Goal: Information Seeking & Learning: Understand process/instructions

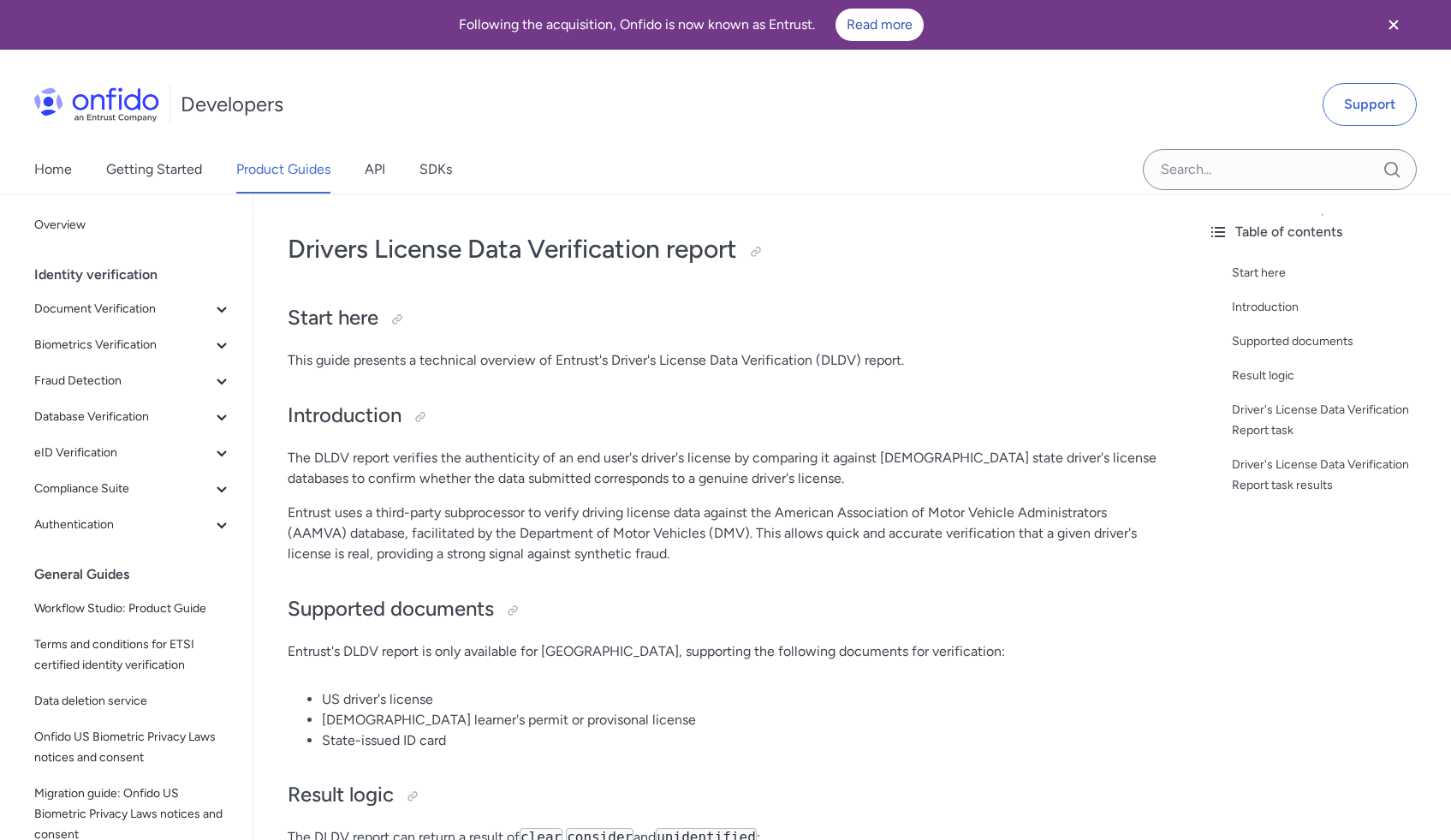
click at [391, 168] on div "Home Getting Started Product Guides API SDKs" at bounding box center [260, 169] width 520 height 48
click at [383, 168] on link "API" at bounding box center [375, 169] width 21 height 48
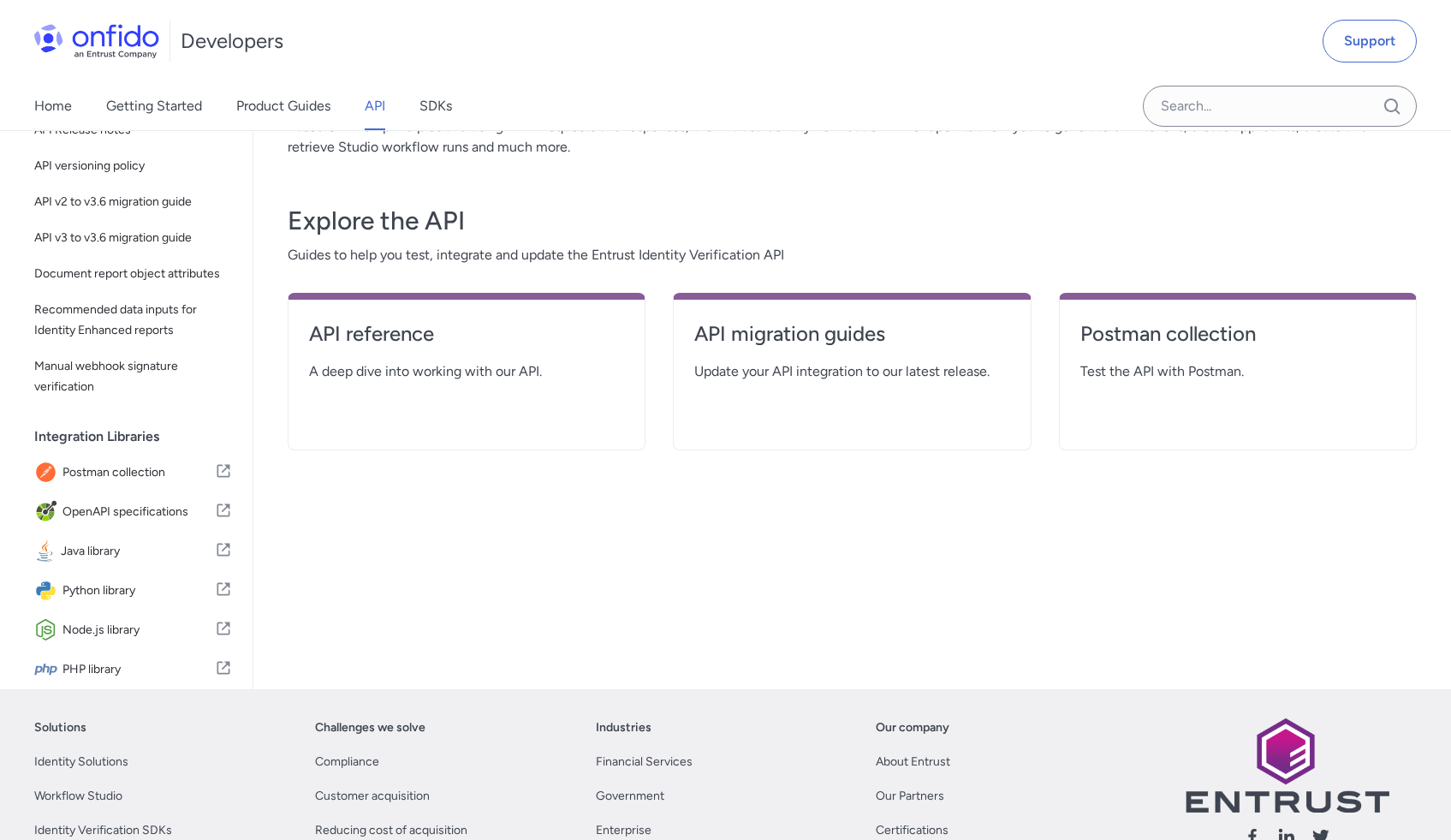
scroll to position [111, 0]
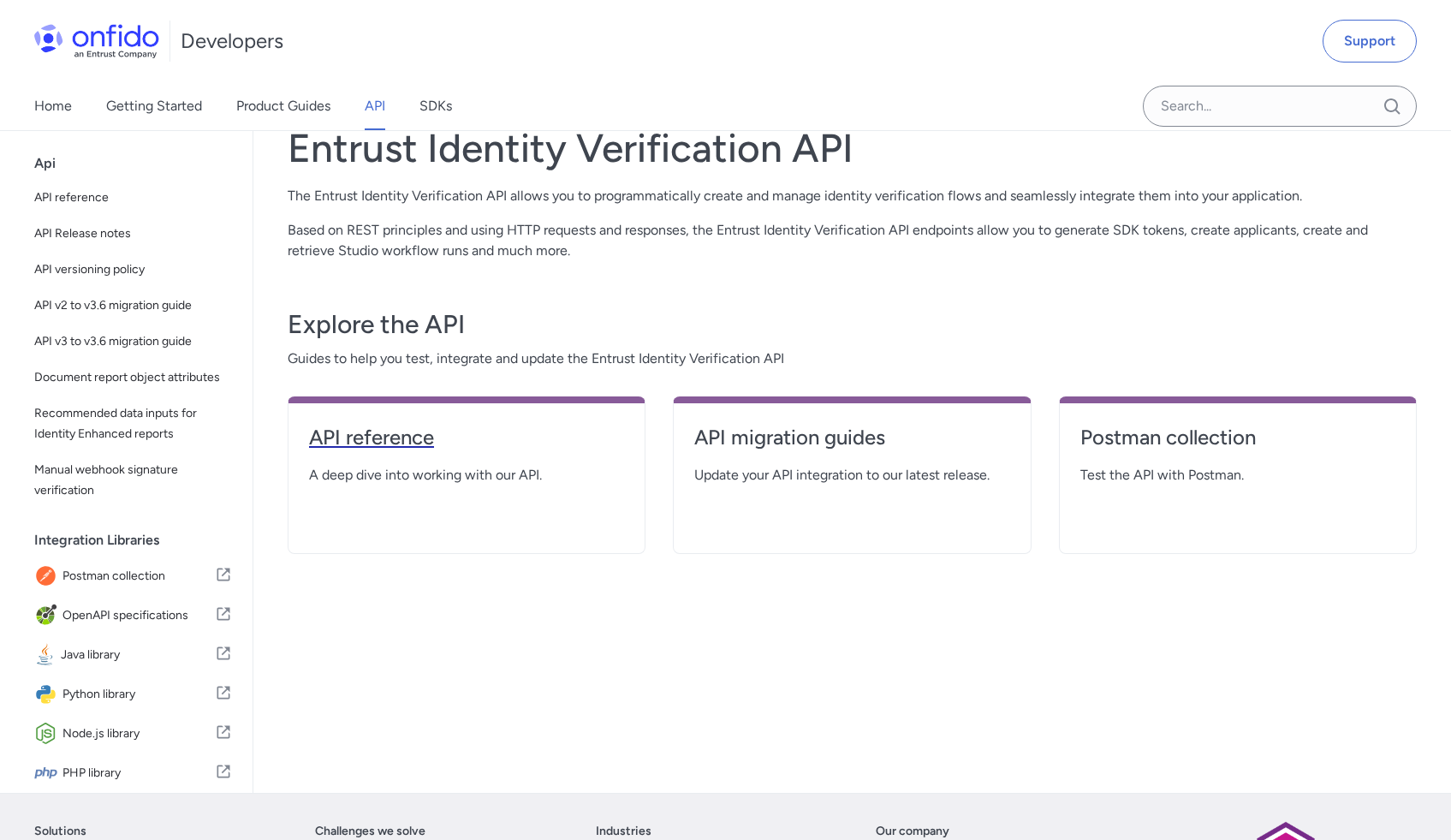
click at [367, 426] on h4 "API reference" at bounding box center [467, 437] width 315 height 28
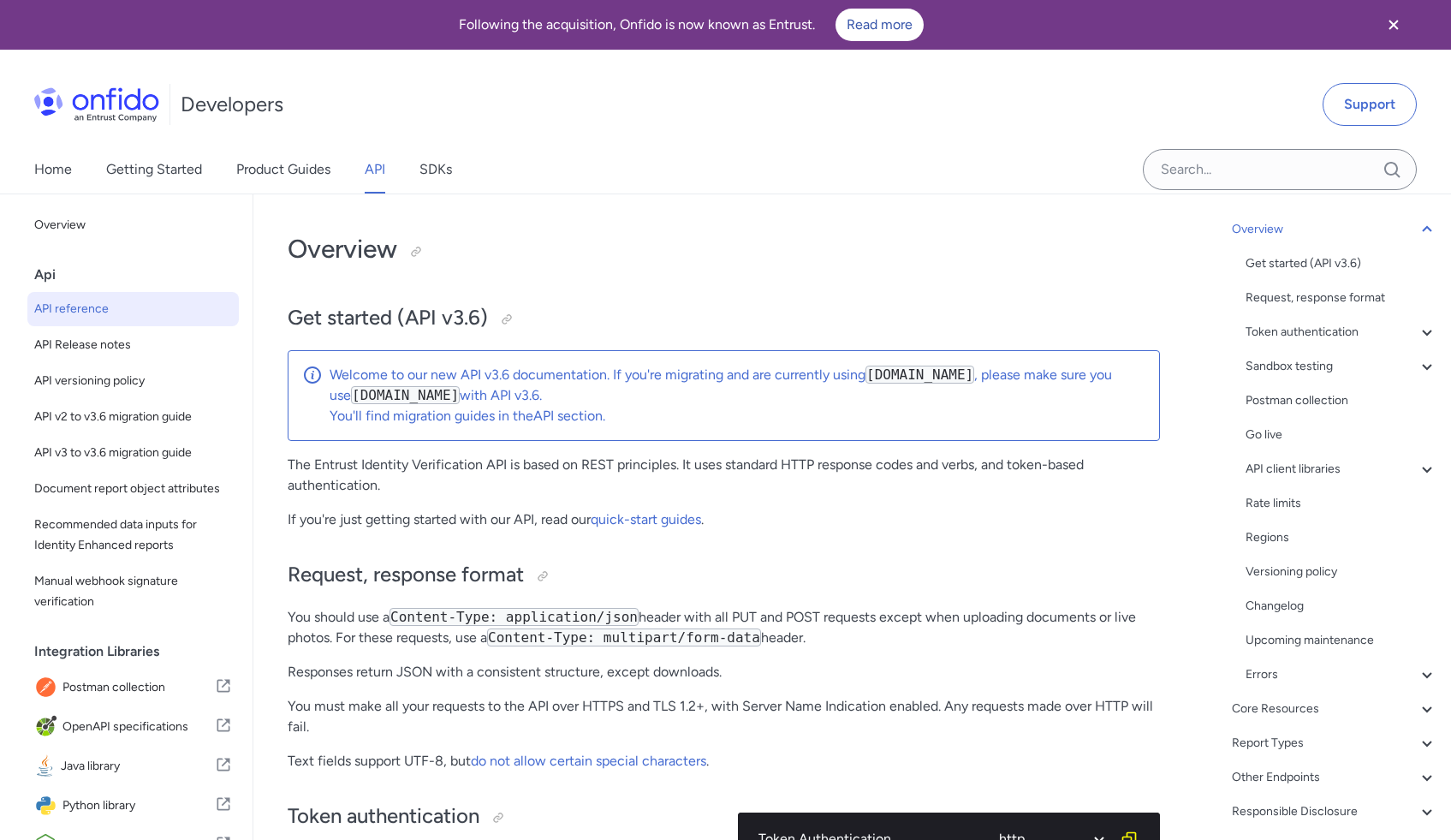
click at [1429, 712] on div "v3.6 Table of contents Overview Get started (API v3.6) Request, response format…" at bounding box center [1322, 549] width 257 height 710
click at [1422, 707] on icon at bounding box center [1426, 709] width 10 height 6
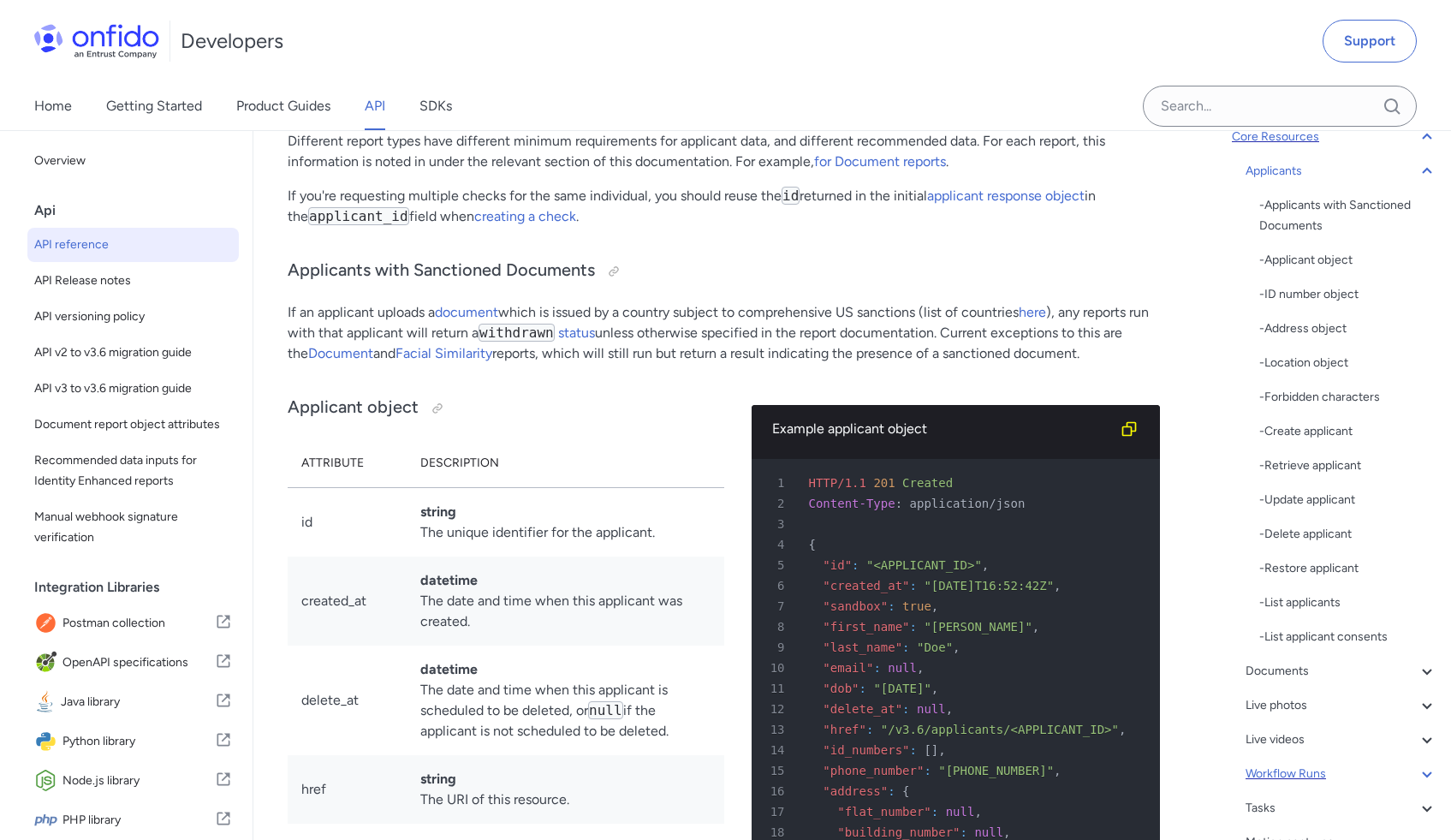
scroll to position [232, 0]
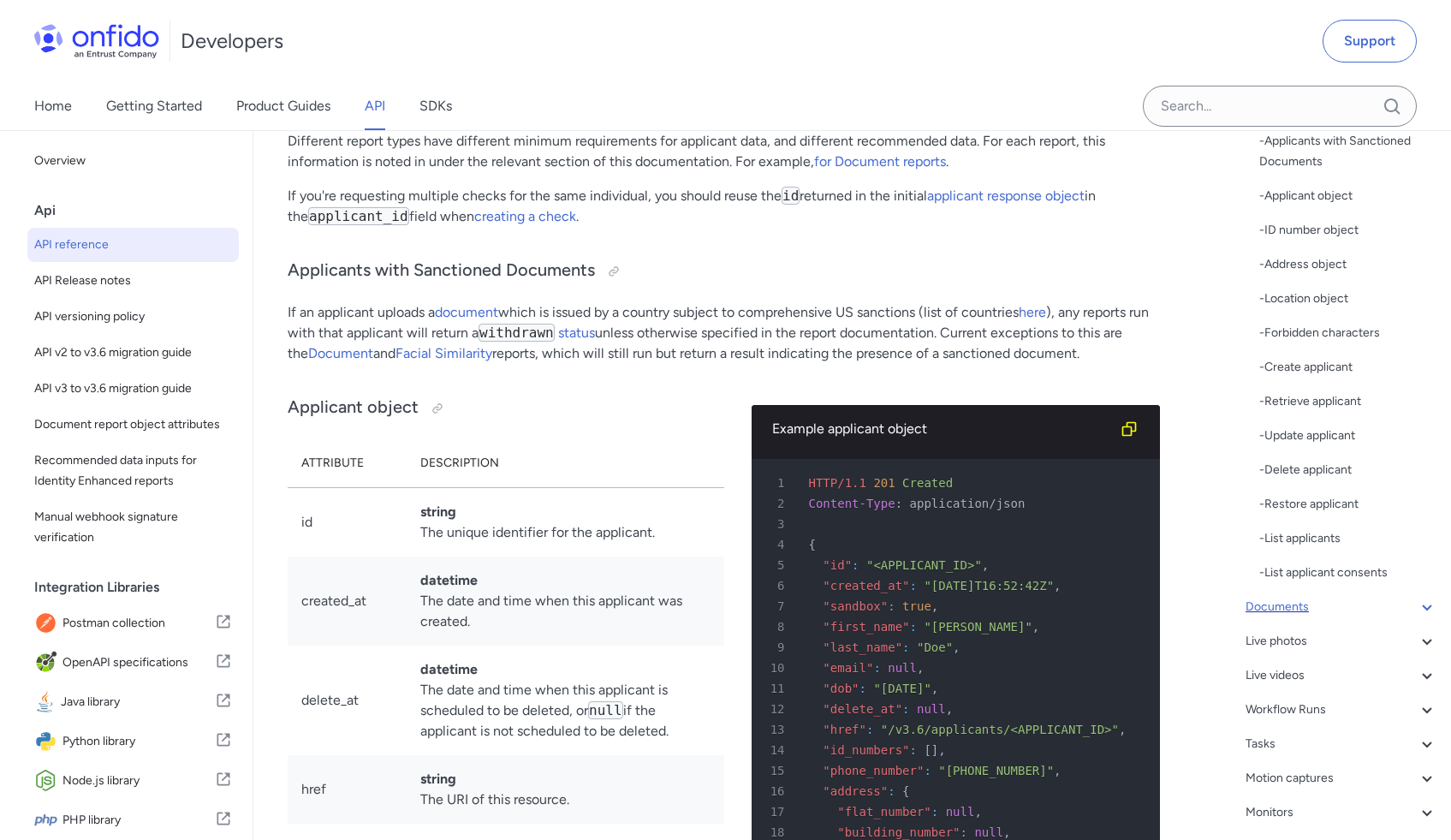
click at [1416, 601] on icon at bounding box center [1427, 607] width 21 height 21
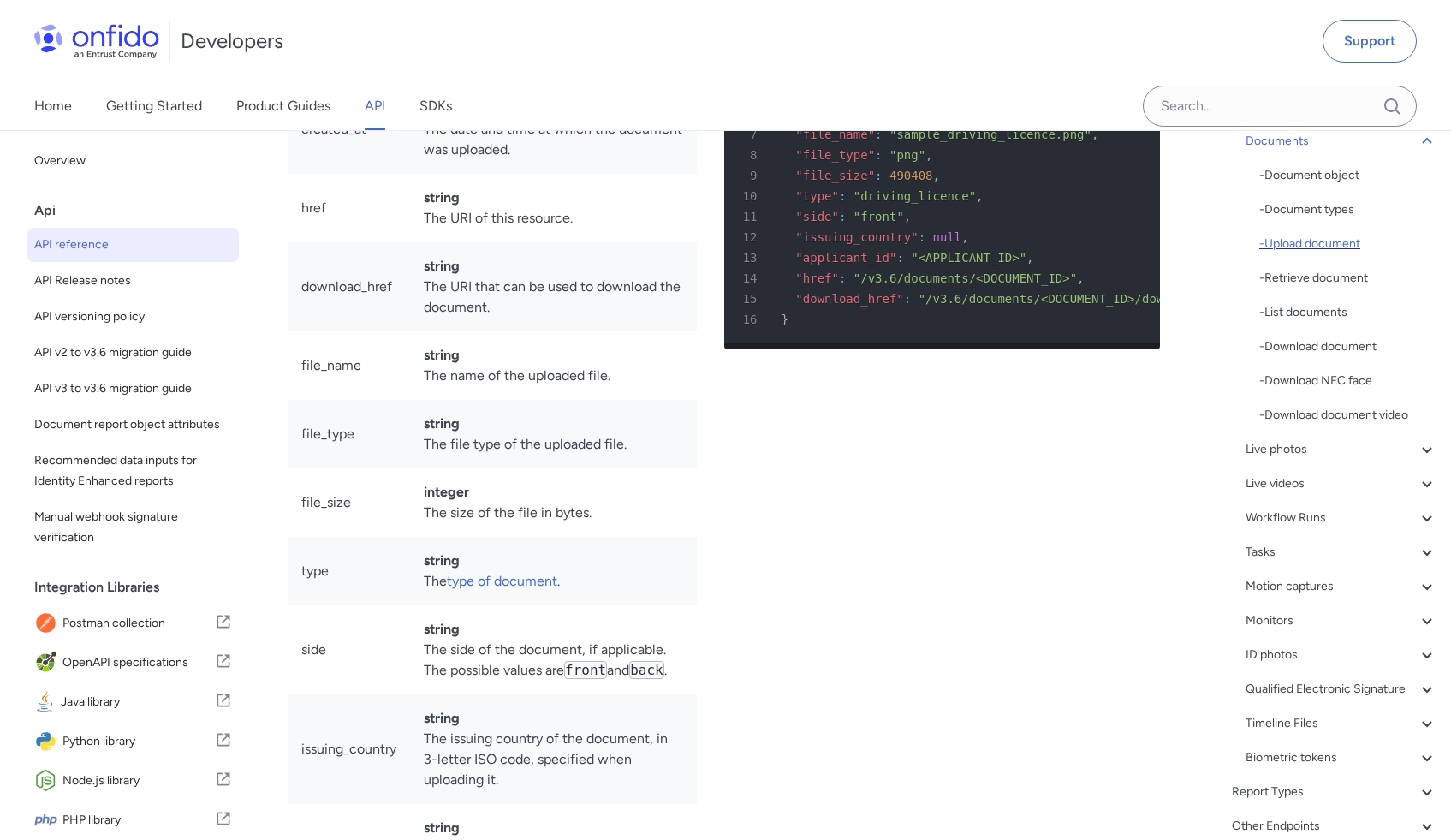
click at [1310, 251] on div "- Upload document" at bounding box center [1348, 244] width 178 height 21
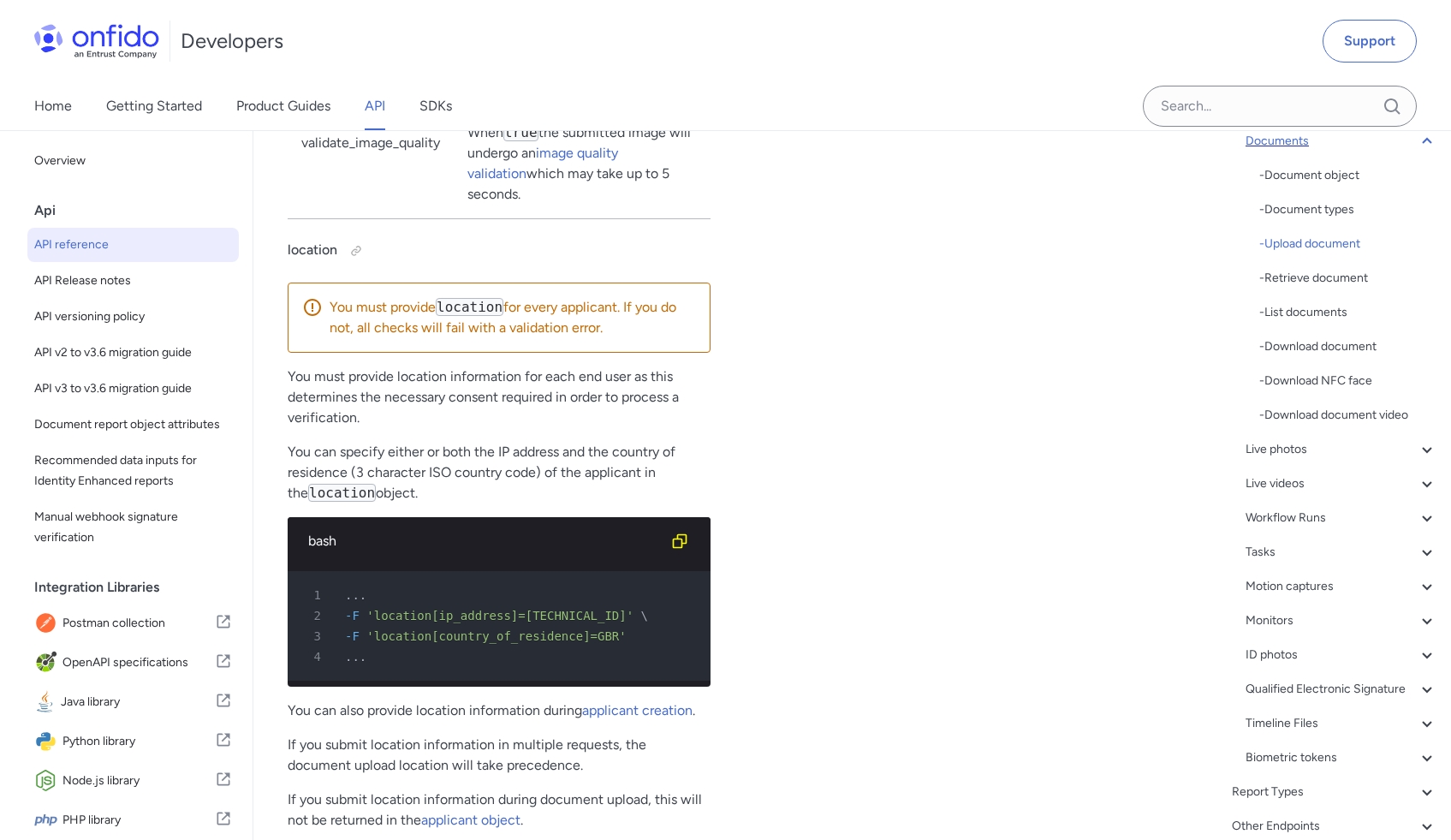
scroll to position [30631, 0]
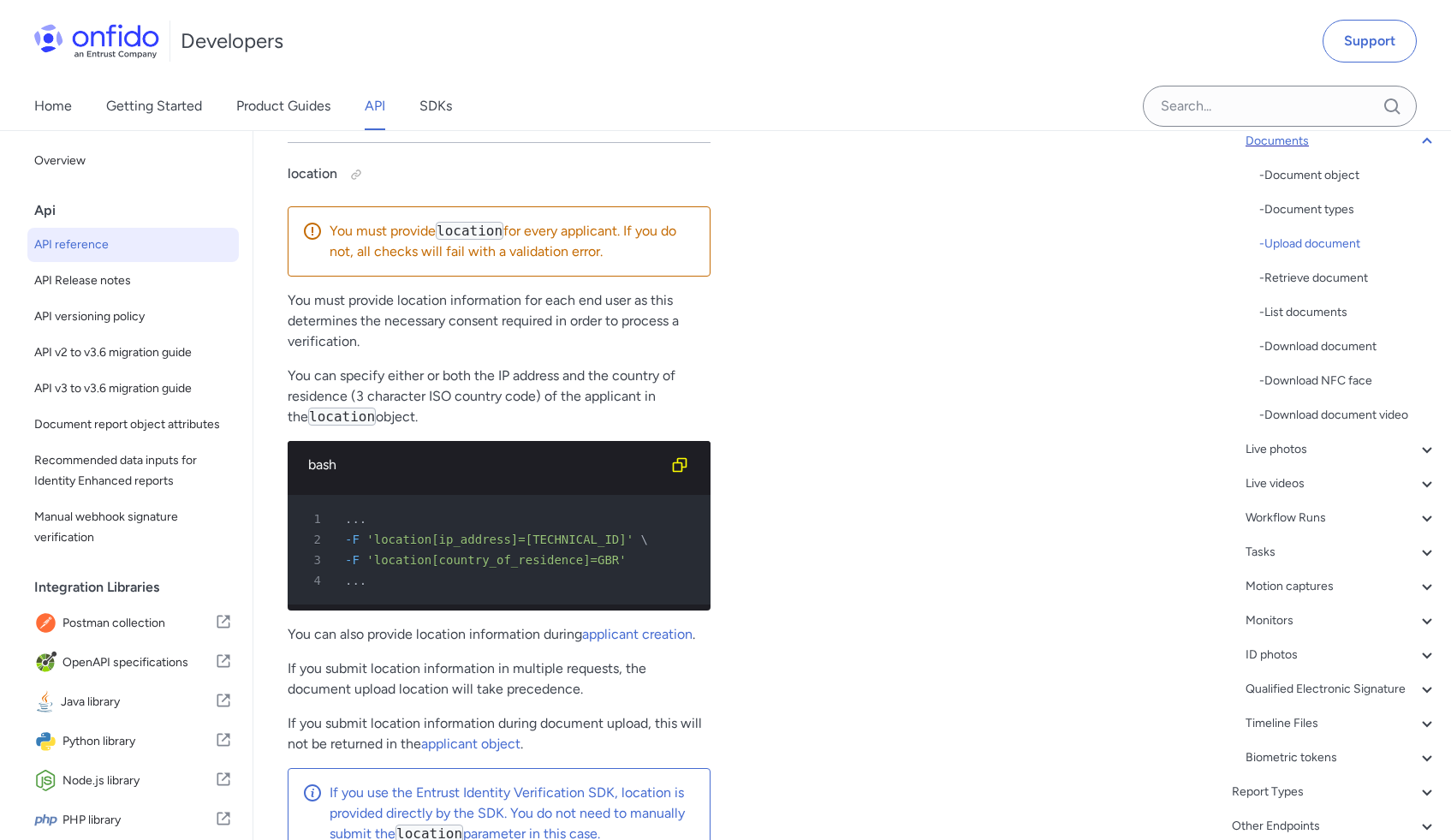
click at [578, 105] on link "image quality validation" at bounding box center [543, 86] width 150 height 37
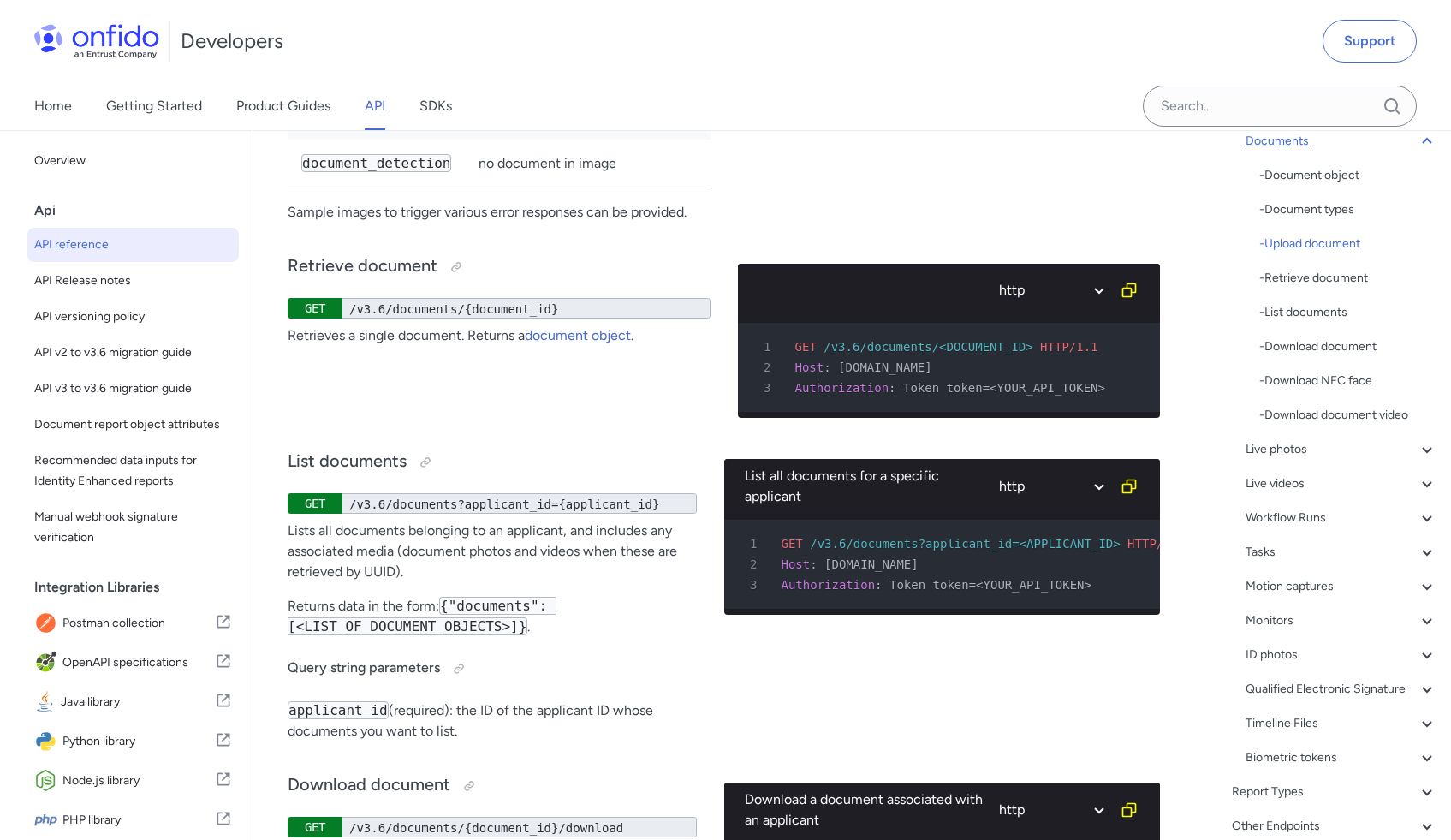
drag, startPoint x: 283, startPoint y: 301, endPoint x: 298, endPoint y: 314, distance: 19.8
click at [1416, 516] on icon at bounding box center [1427, 518] width 21 height 21
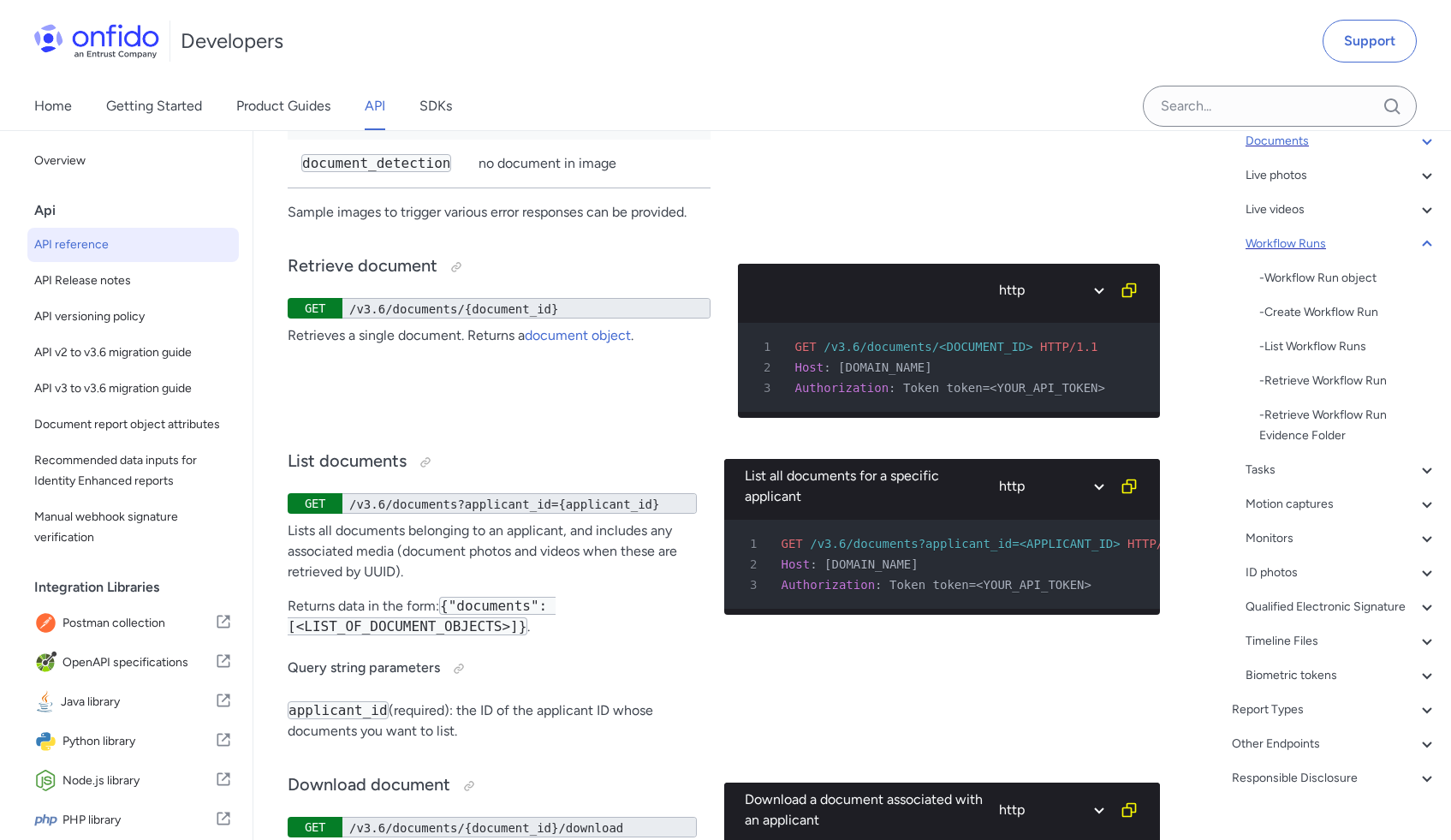
scroll to position [38895, 0]
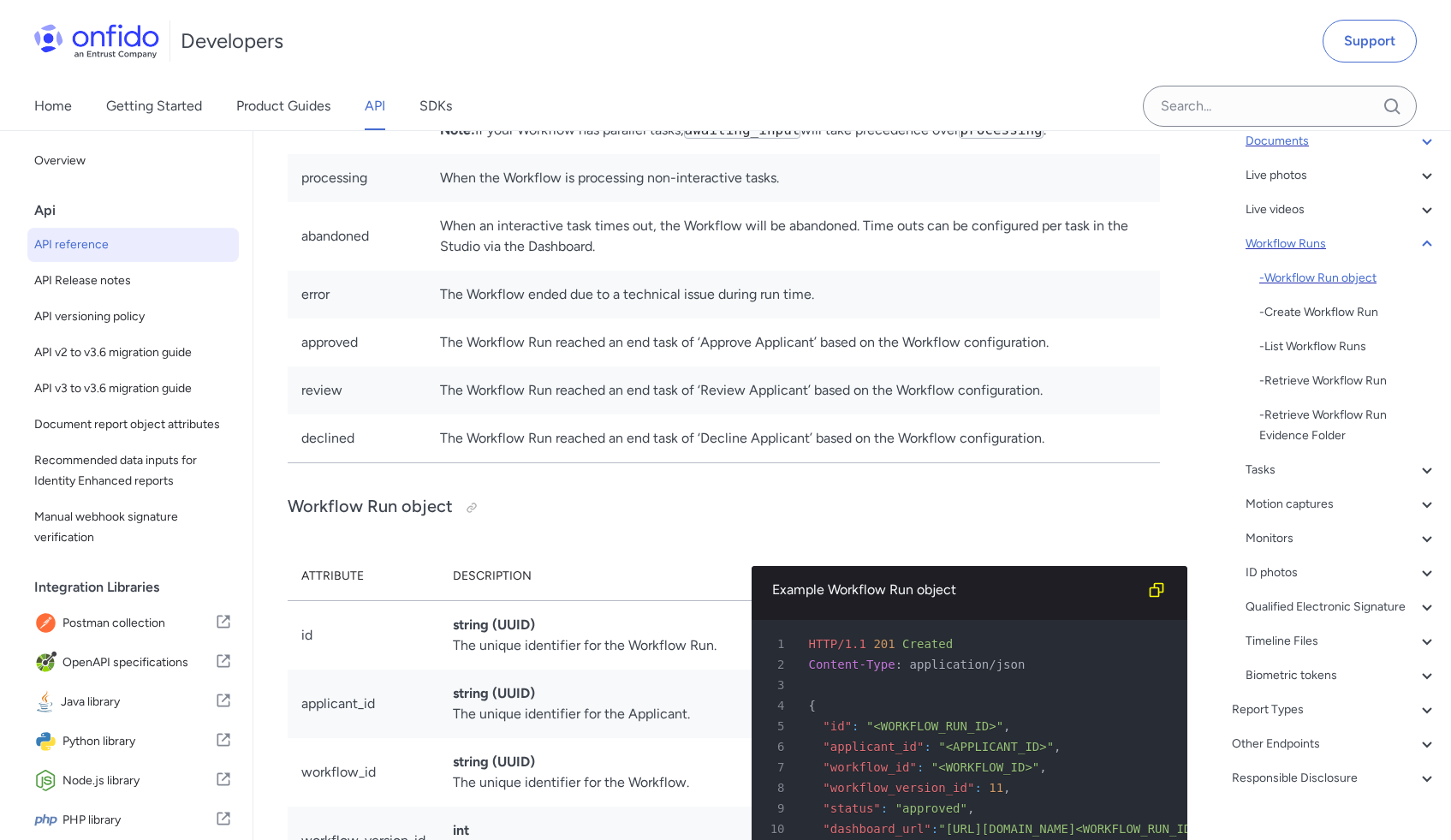
click at [1314, 275] on div "- Workflow Run object" at bounding box center [1348, 278] width 178 height 21
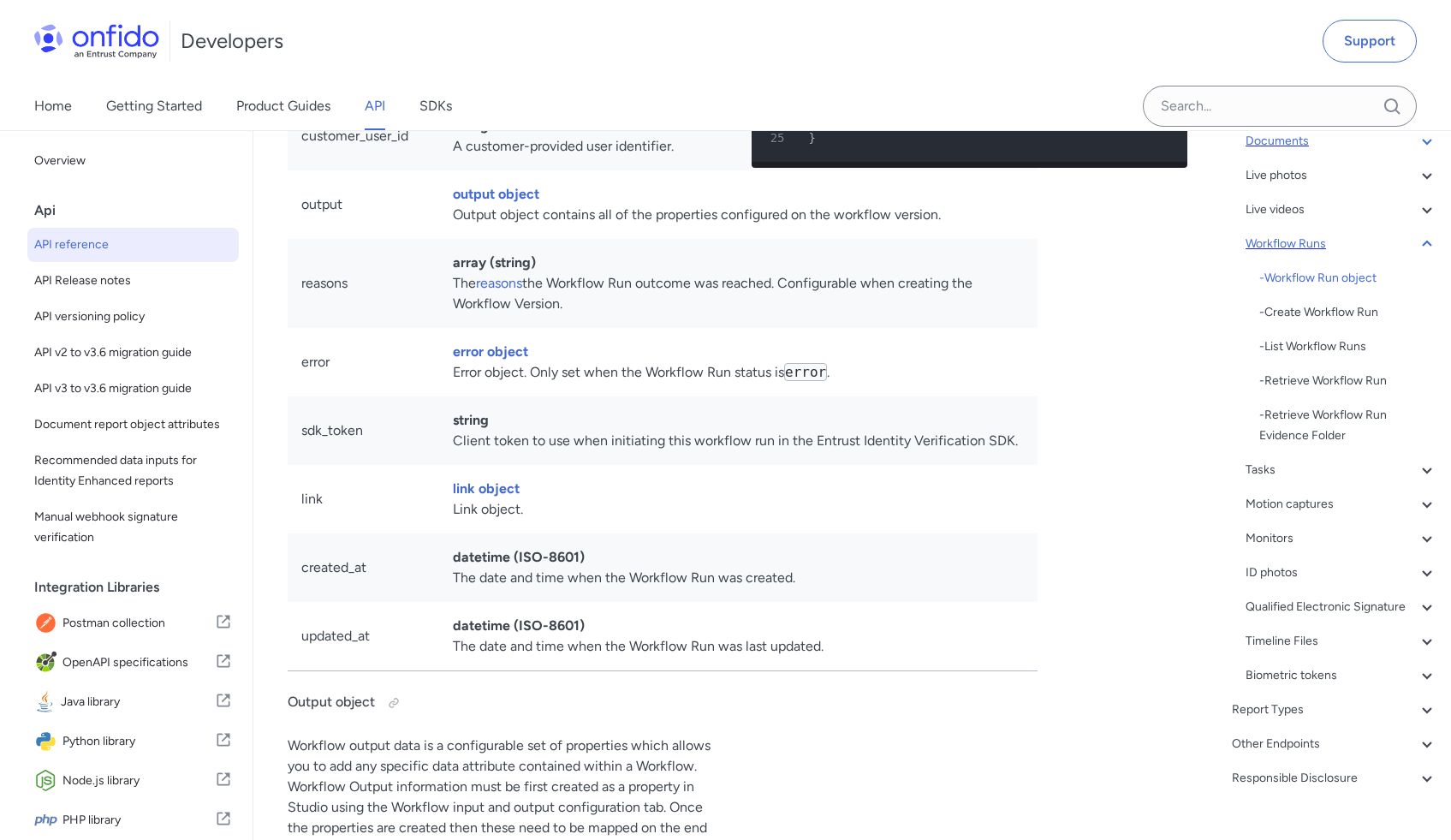
scroll to position [39853, 0]
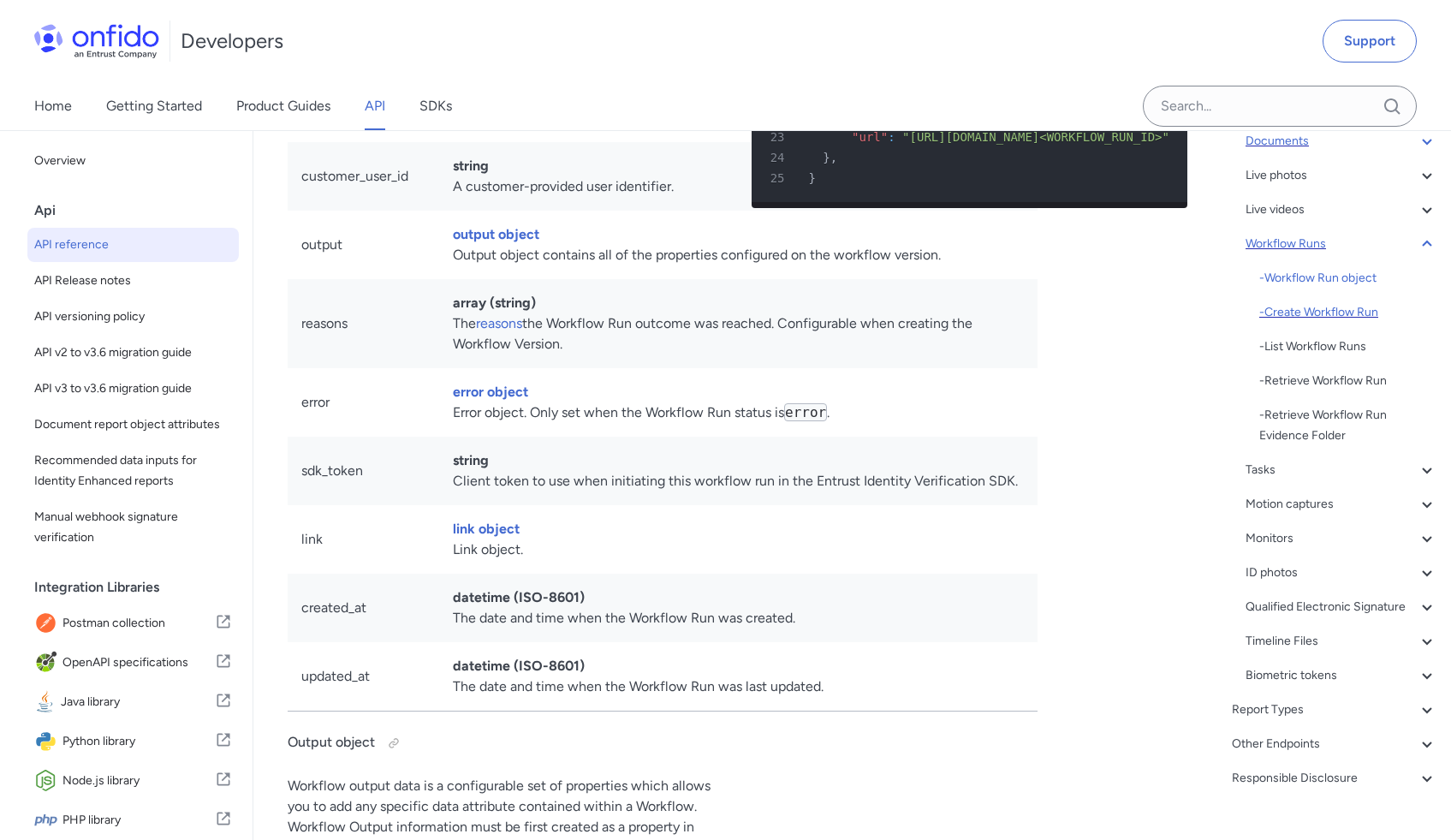
click at [1297, 311] on div "- Create Workflow Run" at bounding box center [1348, 313] width 178 height 21
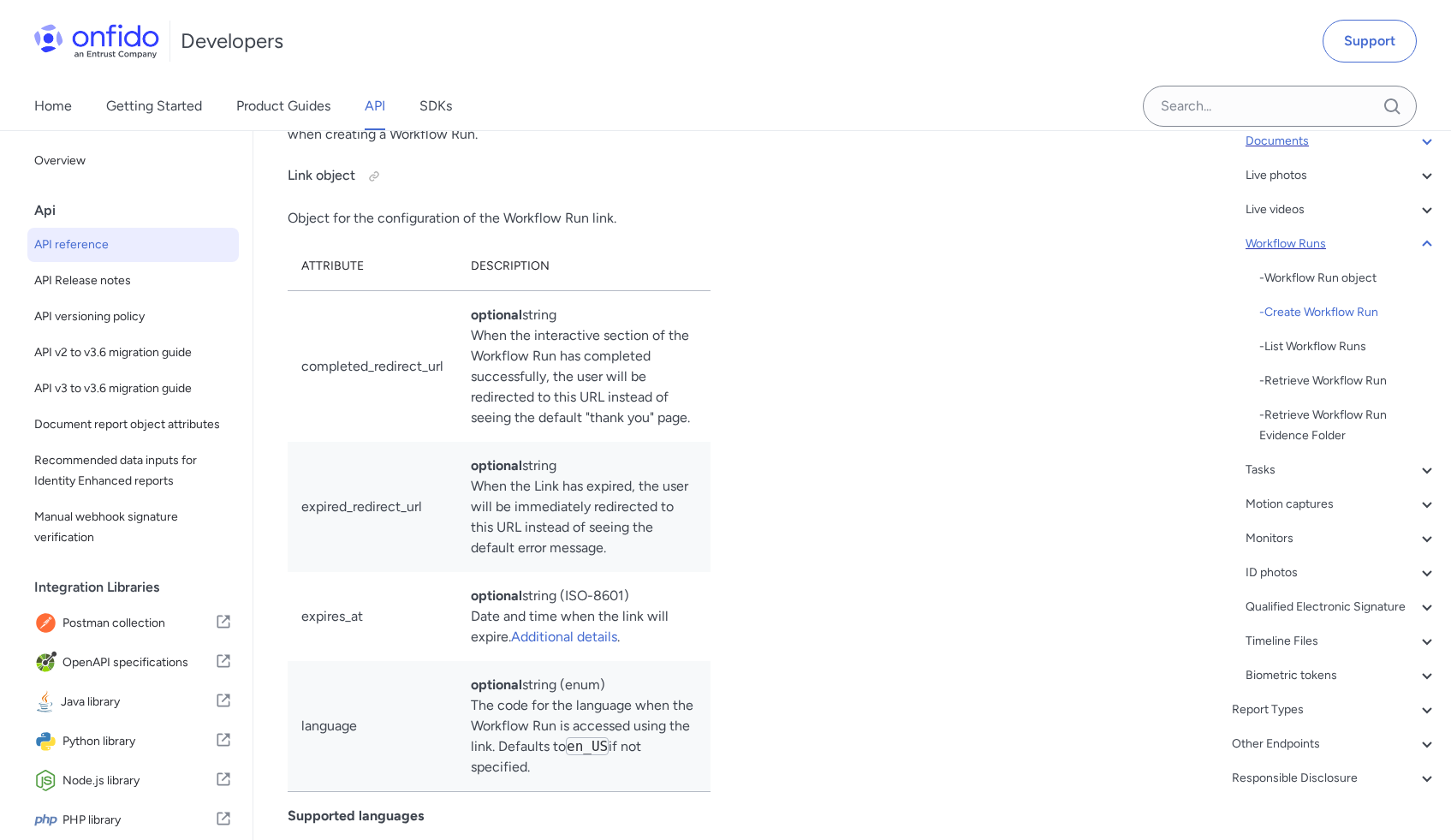
scroll to position [43411, 0]
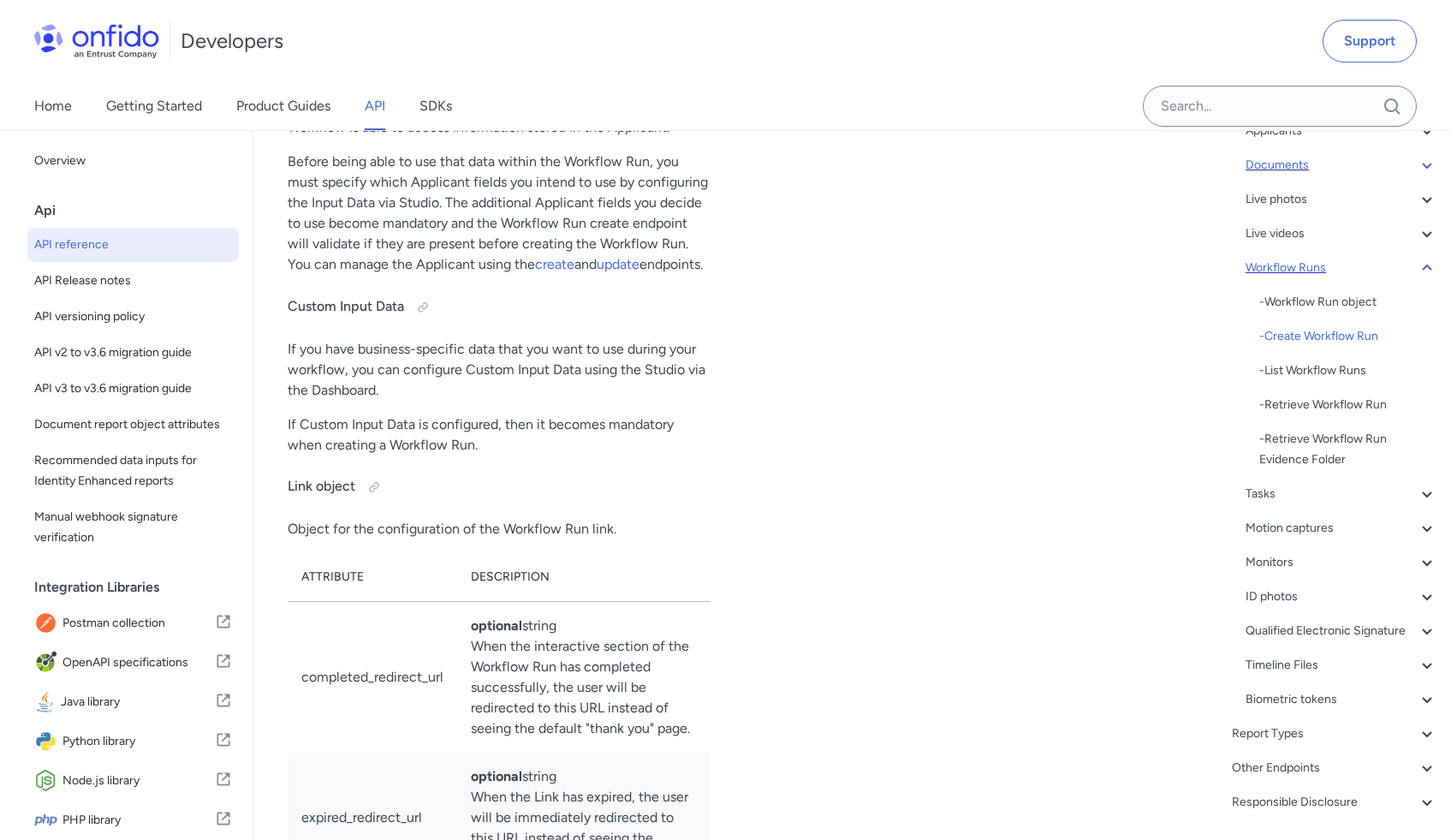
scroll to position [42985, 0]
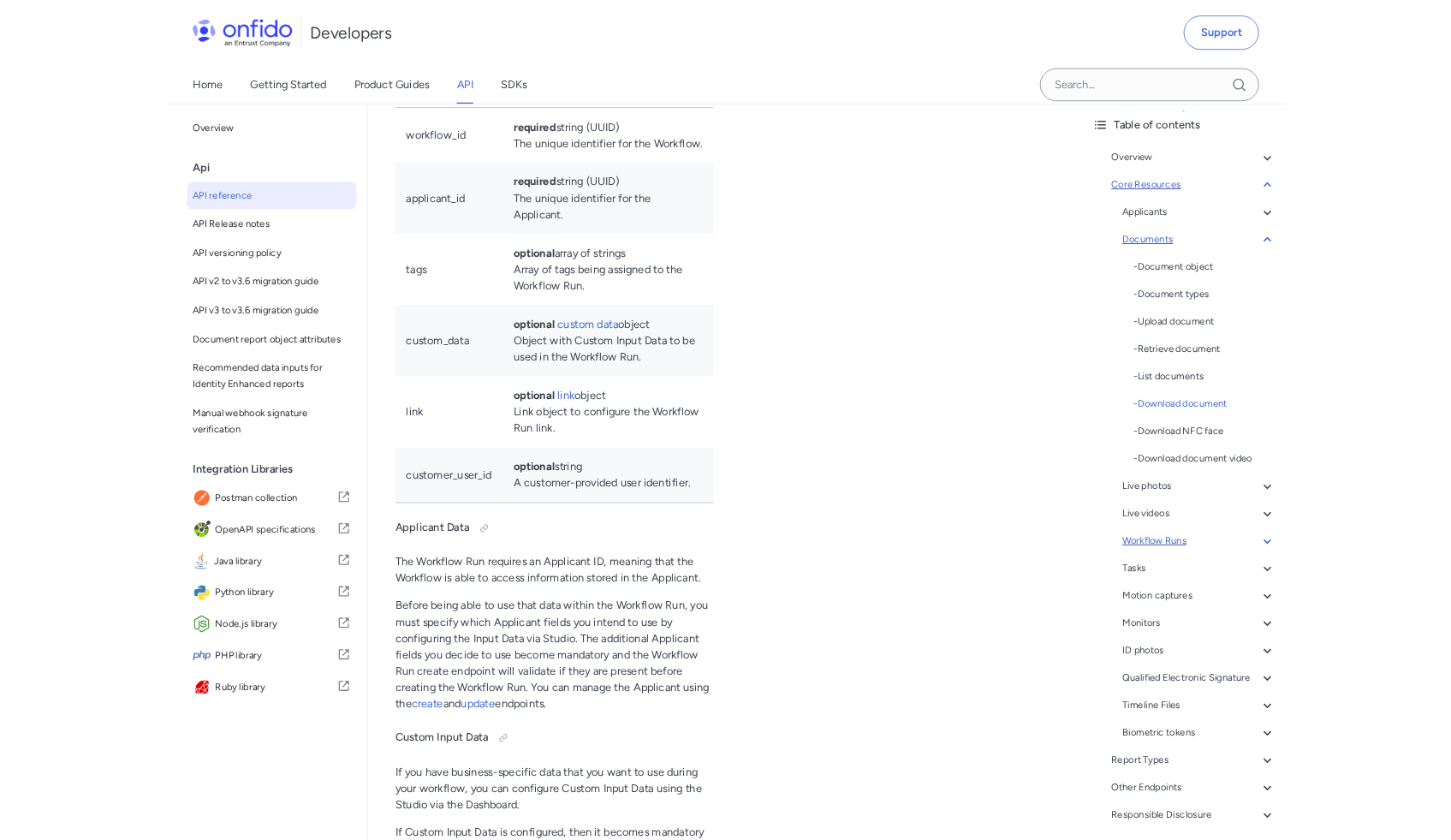
scroll to position [73, 0]
